Goal: Task Accomplishment & Management: Manage account settings

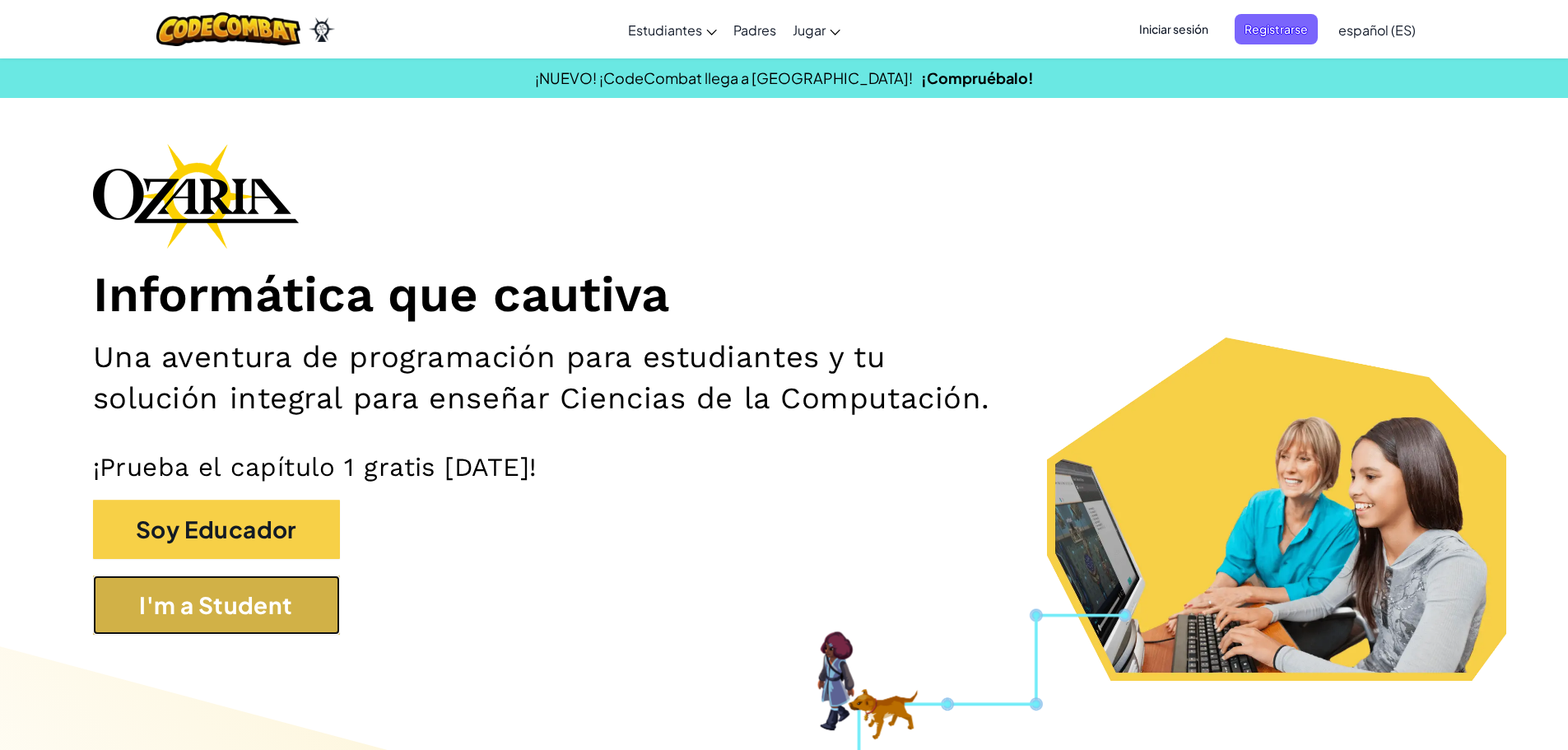
click at [193, 629] on button "I'm a Student" at bounding box center [216, 605] width 247 height 59
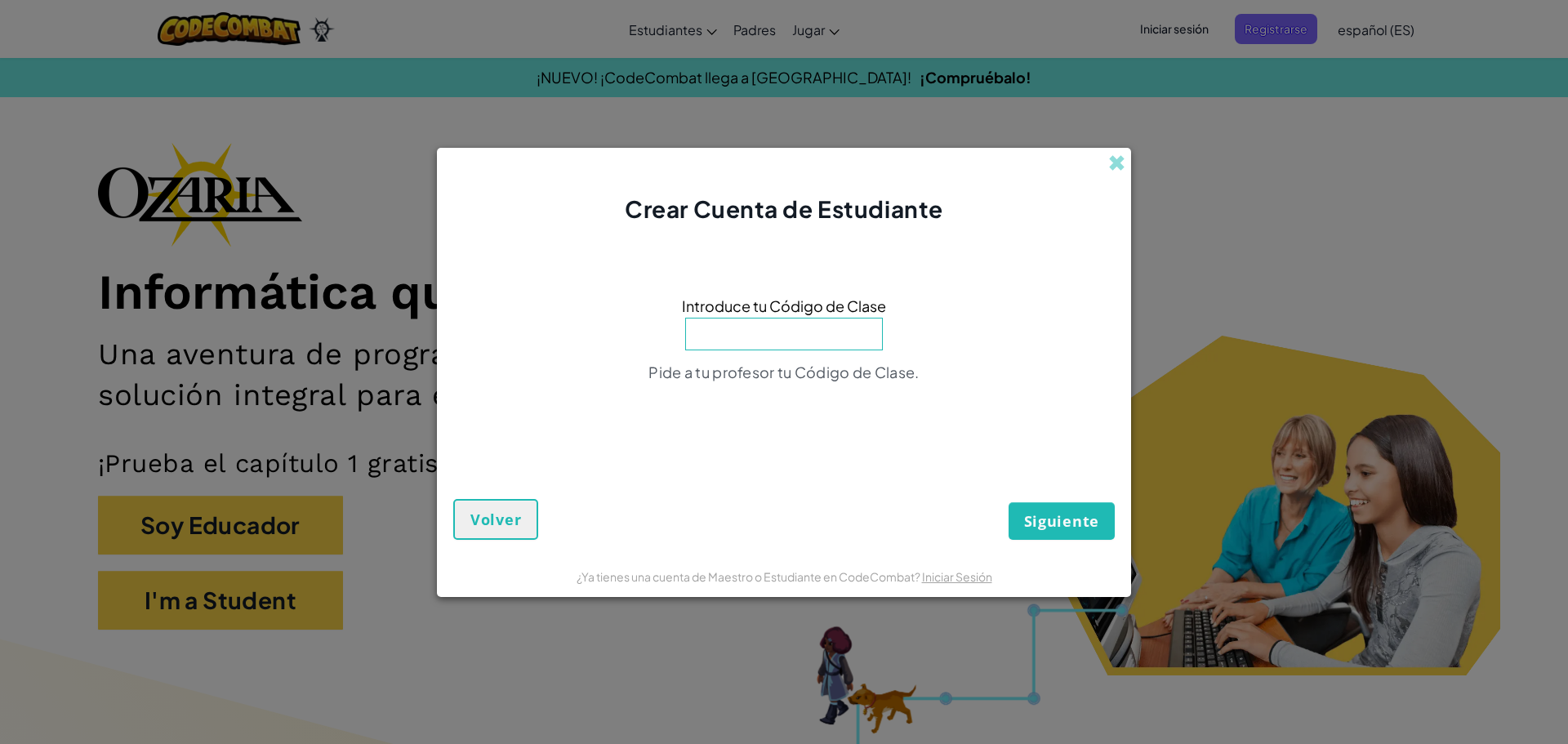
click at [735, 350] on input at bounding box center [784, 334] width 198 height 32
click at [1273, 186] on div "Crear Cuenta de Estudiante Introduce tu Código de Clase Pide a tu profesor tu C…" at bounding box center [784, 372] width 1568 height 744
click at [1119, 165] on span at bounding box center [1117, 163] width 17 height 17
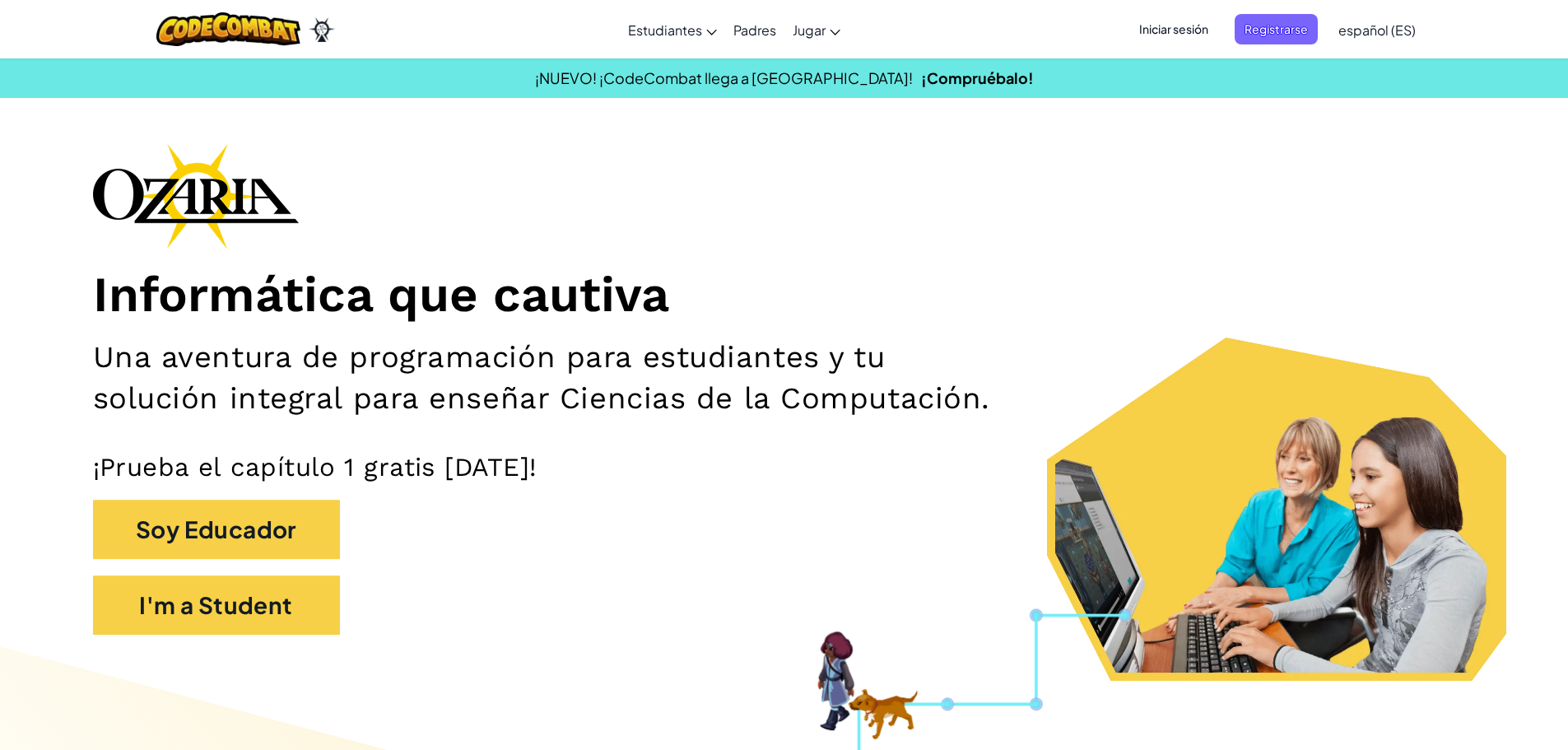
click at [1186, 25] on span "Iniciar sesión" at bounding box center [1174, 30] width 89 height 31
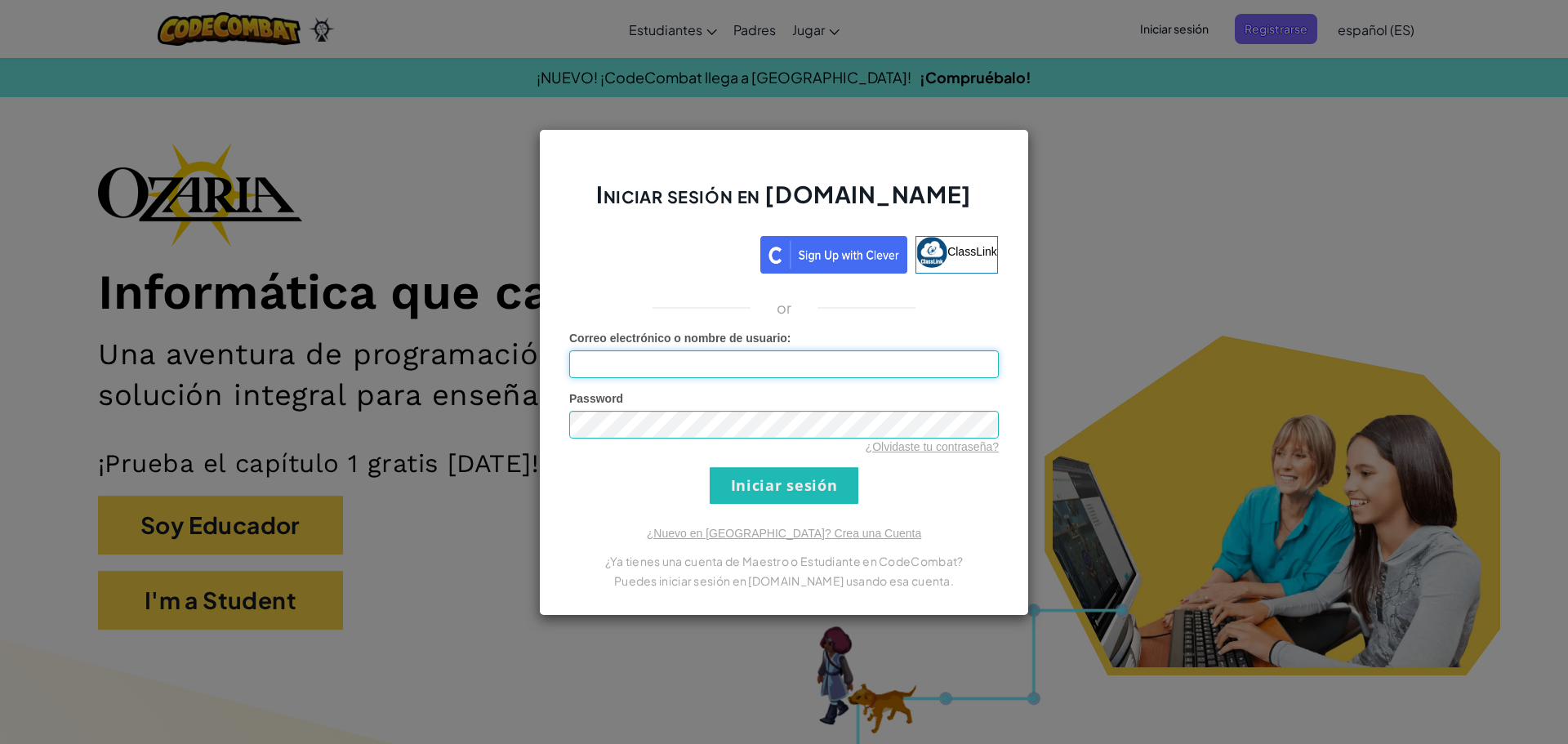
type input "Chagolla123."
click at [803, 478] on input "Iniciar sesión" at bounding box center [784, 485] width 149 height 37
